Goal: Information Seeking & Learning: Learn about a topic

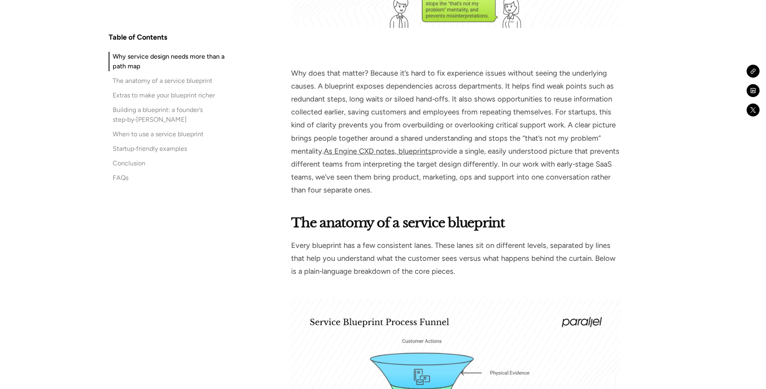
scroll to position [1015, 0]
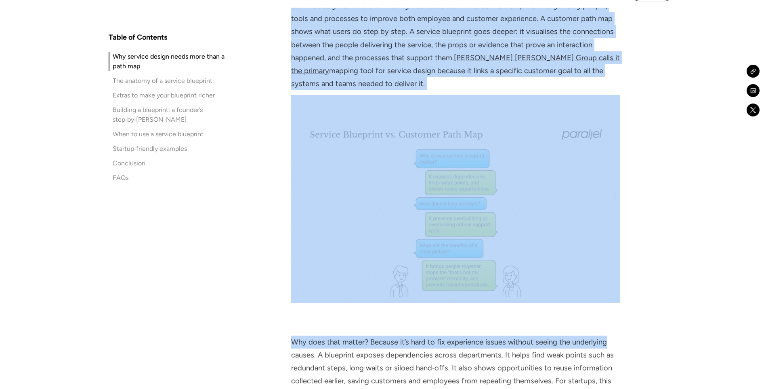
drag, startPoint x: 668, startPoint y: 50, endPoint x: 704, endPoint y: 22, distance: 45.7
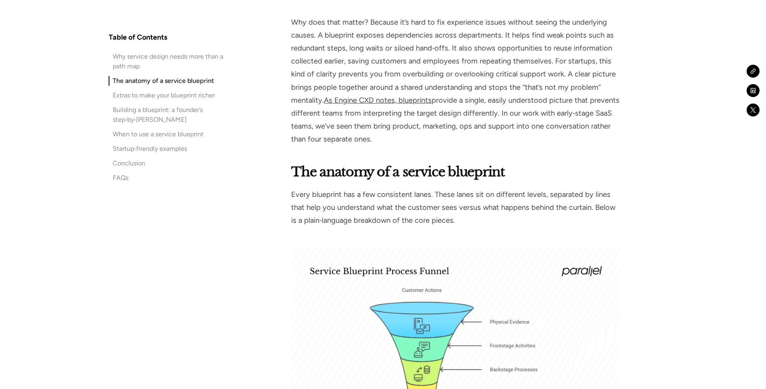
scroll to position [1070, 0]
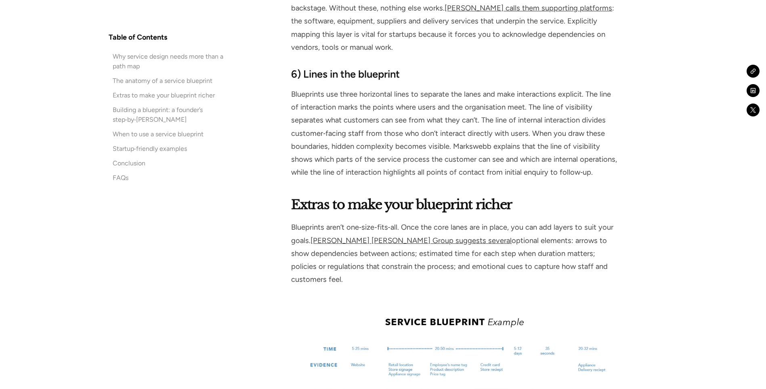
scroll to position [2005, 0]
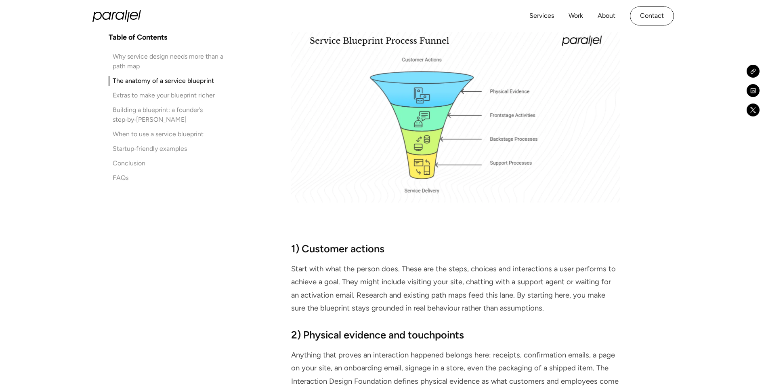
click at [514, 197] on img at bounding box center [455, 109] width 329 height 185
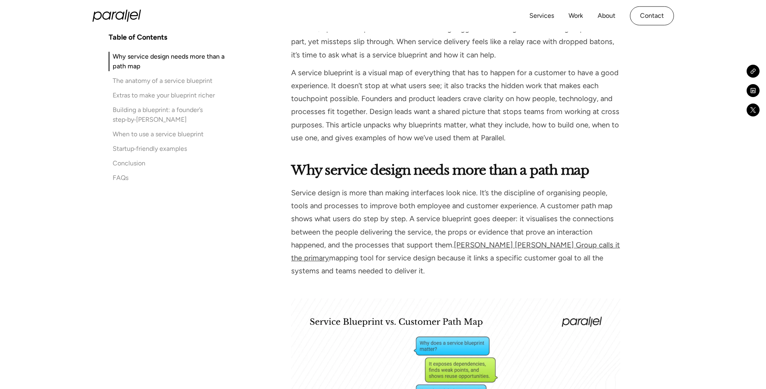
scroll to position [558, 0]
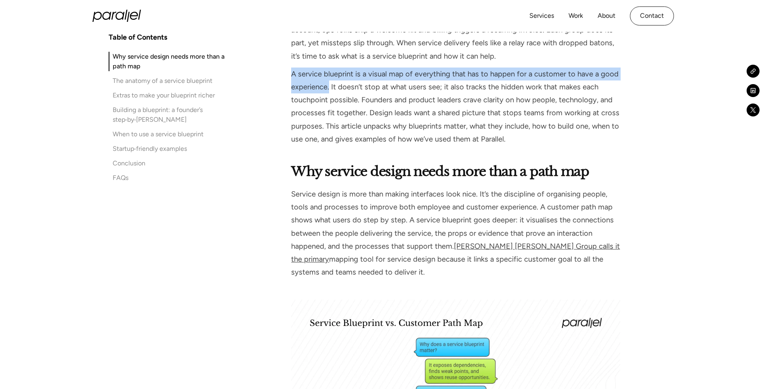
drag, startPoint x: 292, startPoint y: 72, endPoint x: 329, endPoint y: 88, distance: 40.1
click at [329, 88] on p "A service blueprint is a visual map of everything that has to happen for a cust…" at bounding box center [455, 106] width 329 height 78
copy p "A service blueprint is a visual map of everything that has to happen for a cust…"
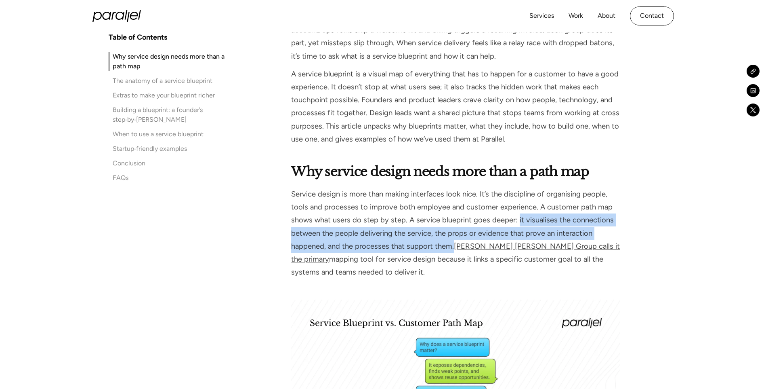
drag, startPoint x: 517, startPoint y: 219, endPoint x: 454, endPoint y: 248, distance: 69.7
click at [454, 248] on p "Service design is more than making interfaces look nice. It’s the discipline of…" at bounding box center [455, 232] width 329 height 91
copy p "it visualises the connections between the people delivering the service, the pr…"
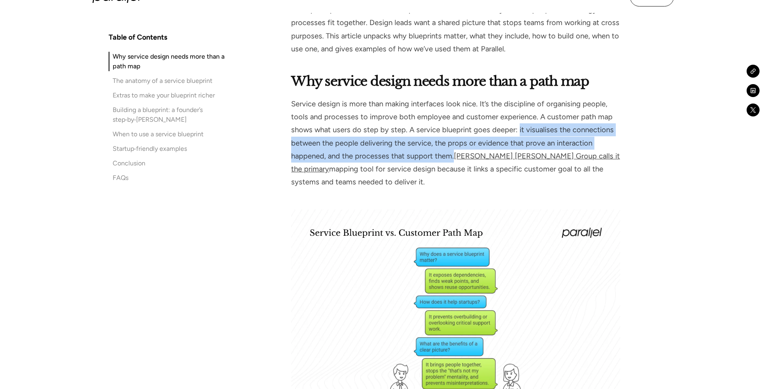
click at [321, 227] on img at bounding box center [455, 301] width 329 height 185
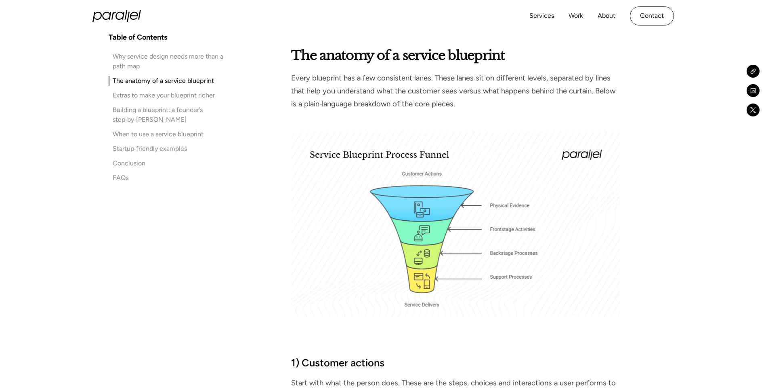
scroll to position [1181, 0]
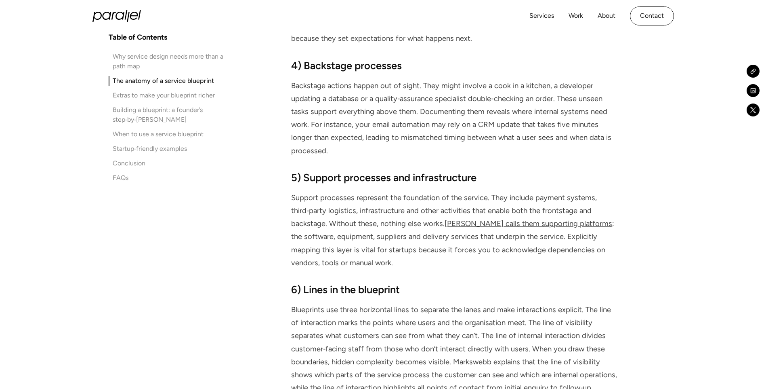
scroll to position [1789, 0]
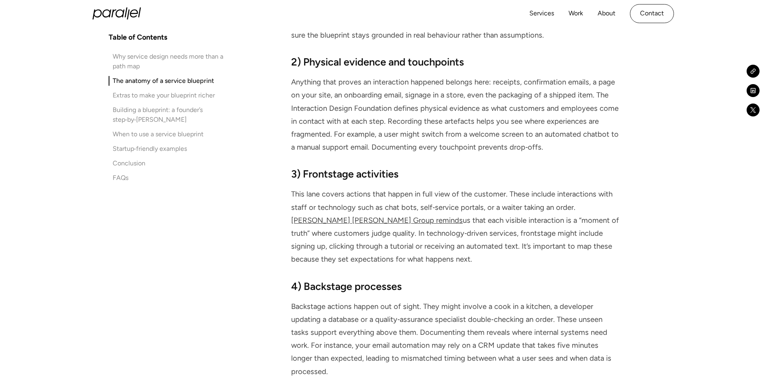
click at [318, 179] on strong "3) Frontstage activities" at bounding box center [344, 174] width 107 height 12
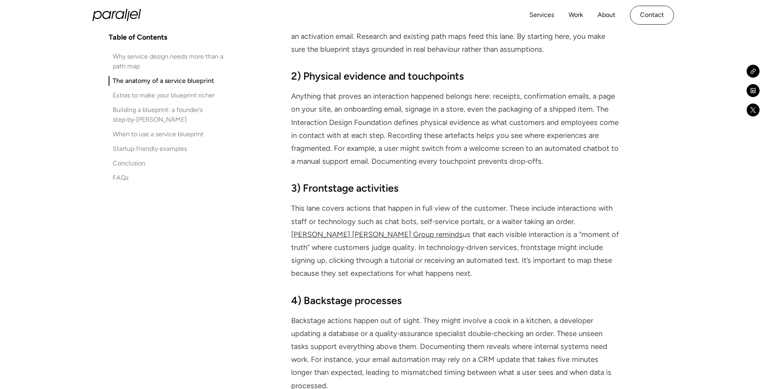
scroll to position [1550, 0]
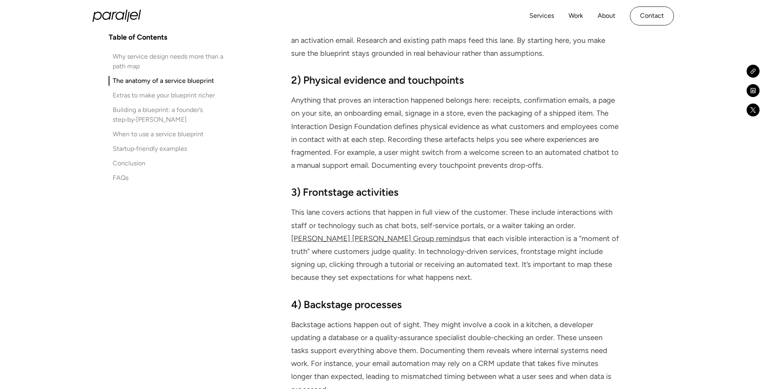
drag, startPoint x: 318, startPoint y: 177, endPoint x: 317, endPoint y: 97, distance: 80.0
click at [317, 97] on p "Anything that proves an interaction happened belongs here: receipts, confirmati…" at bounding box center [455, 133] width 329 height 78
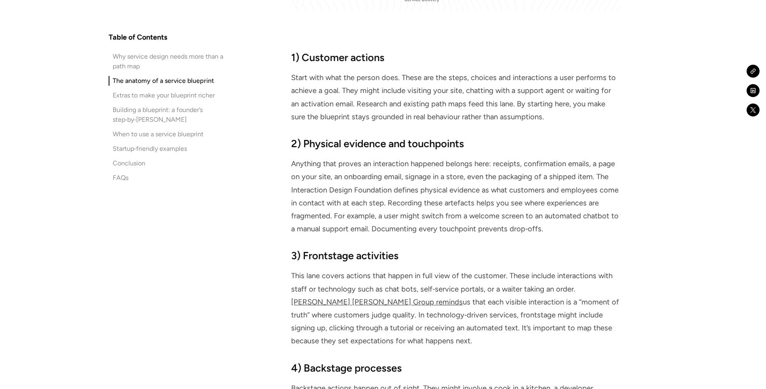
scroll to position [1489, 0]
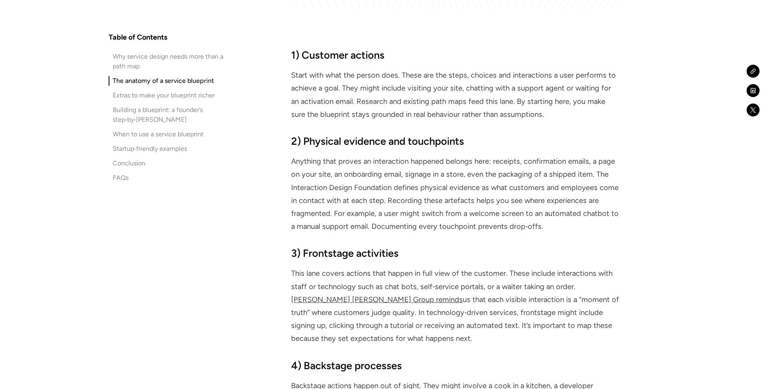
click at [315, 248] on strong "3) Frontstage activities" at bounding box center [344, 253] width 107 height 12
click at [315, 248] on div "3) Frontstage activities This lane covers actions that happen in full view of t…" at bounding box center [455, 295] width 329 height 99
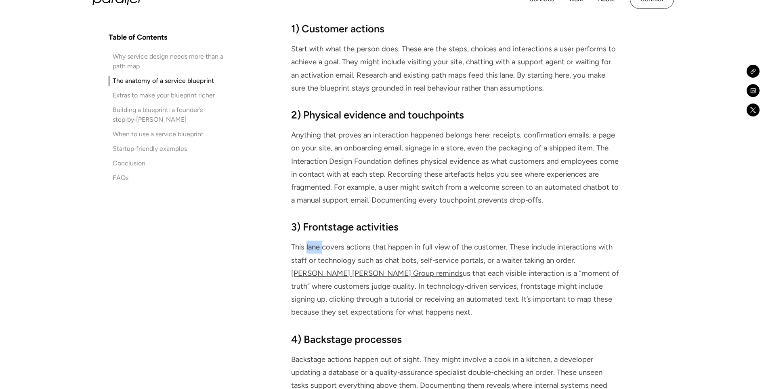
click at [315, 246] on p "This lane covers actions that happen in full view of the customer. These includ…" at bounding box center [455, 279] width 329 height 78
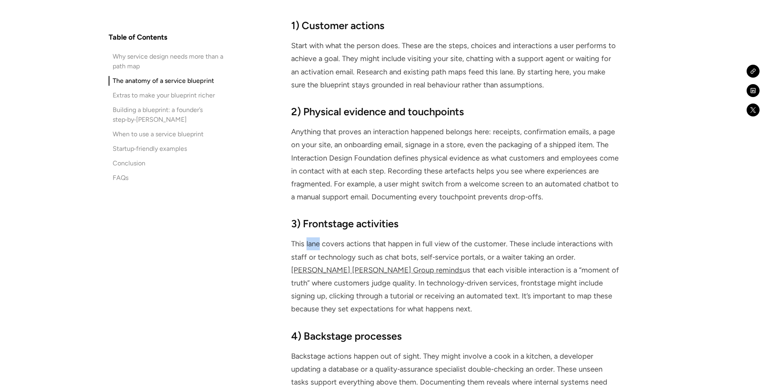
click at [315, 246] on p "This lane covers actions that happen in full view of the customer. These includ…" at bounding box center [455, 276] width 329 height 78
click at [315, 243] on p "This lane covers actions that happen in full view of the customer. These includ…" at bounding box center [455, 276] width 329 height 78
drag, startPoint x: 315, startPoint y: 243, endPoint x: 266, endPoint y: 218, distance: 55.6
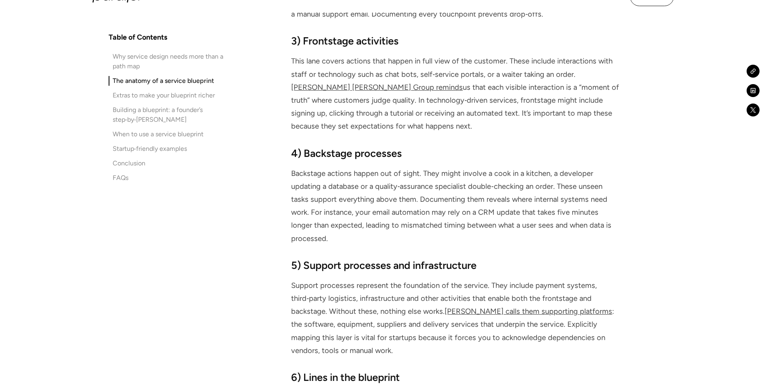
scroll to position [1691, 0]
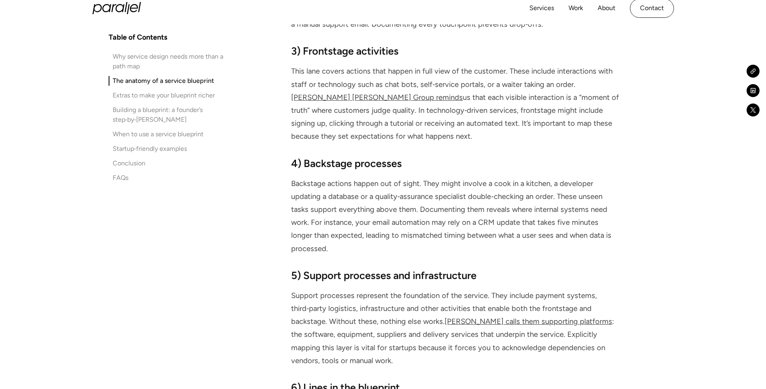
click at [293, 175] on div "4) Backstage processes Backstage actions happen out of sight. They might involv…" at bounding box center [455, 205] width 329 height 99
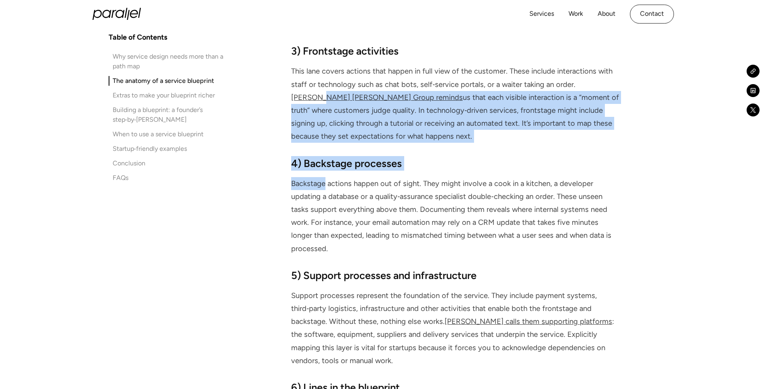
drag, startPoint x: 293, startPoint y: 175, endPoint x: 291, endPoint y: 118, distance: 57.0
click at [291, 118] on div "The anatomy of a service blueprint Every blueprint has a few consistent lanes. …" at bounding box center [455, 14] width 329 height 956
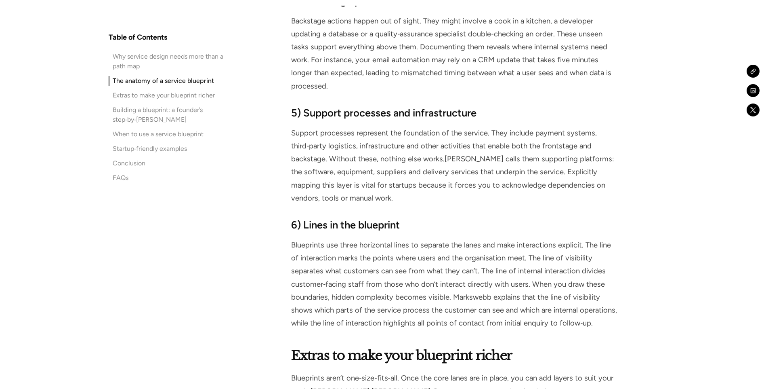
scroll to position [1854, 0]
drag, startPoint x: 548, startPoint y: 292, endPoint x: 594, endPoint y: 330, distance: 60.0
drag, startPoint x: 594, startPoint y: 330, endPoint x: 551, endPoint y: 298, distance: 54.3
click at [551, 298] on p "Blueprints use three horizontal lines to separate the lanes and make interactio…" at bounding box center [455, 283] width 329 height 91
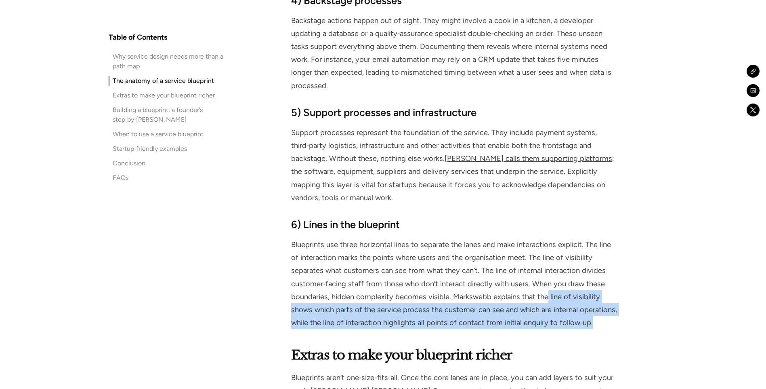
drag, startPoint x: 547, startPoint y: 296, endPoint x: 603, endPoint y: 326, distance: 63.1
click at [603, 326] on p "Blueprints use three horizontal lines to separate the lanes and make interactio…" at bounding box center [455, 283] width 329 height 91
copy p "line of visibility shows which parts of the service process the customer can se…"
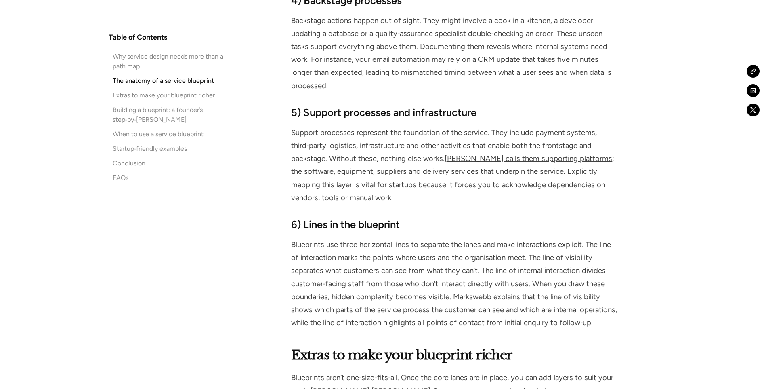
click at [489, 149] on p "Support processes represent the foundation of the service. They include payment…" at bounding box center [455, 165] width 329 height 78
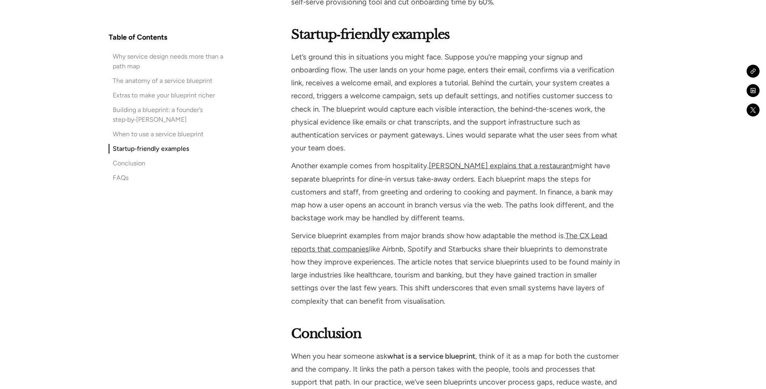
scroll to position [3960, 0]
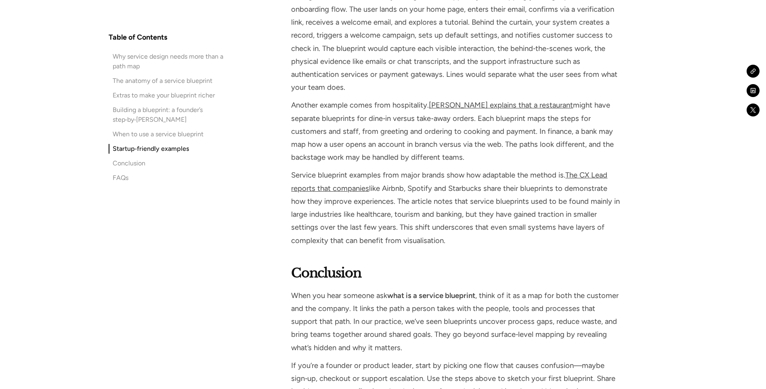
click at [392, 263] on h2 "Conclusion" at bounding box center [455, 272] width 329 height 19
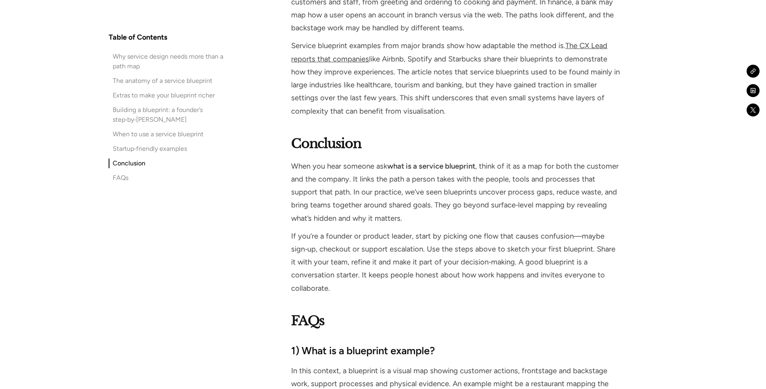
scroll to position [4091, 0]
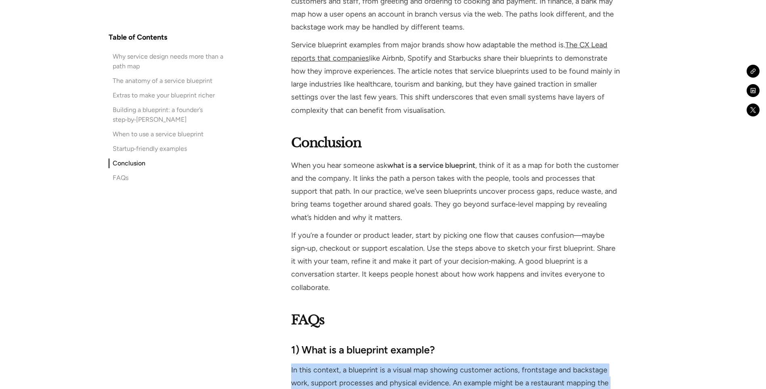
drag, startPoint x: 292, startPoint y: 323, endPoint x: 536, endPoint y: 366, distance: 248.1
click at [536, 366] on p "In this context, a blueprint is a visual map showing customer actions, frontsta…" at bounding box center [455, 389] width 329 height 52
copy p "In this context, a blueprint is a visual map showing customer actions, frontsta…"
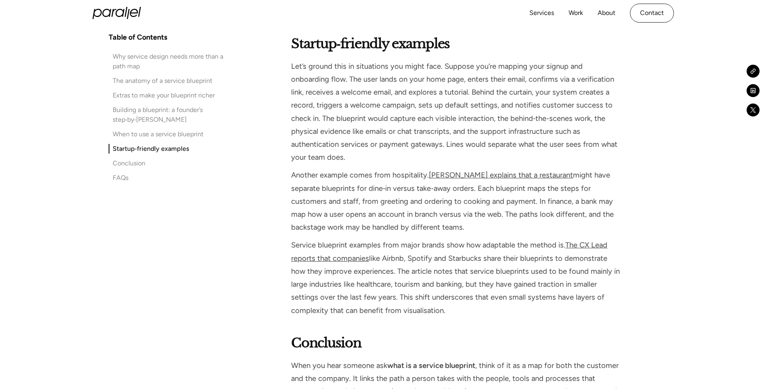
scroll to position [3886, 0]
